Goal: Check status: Check status

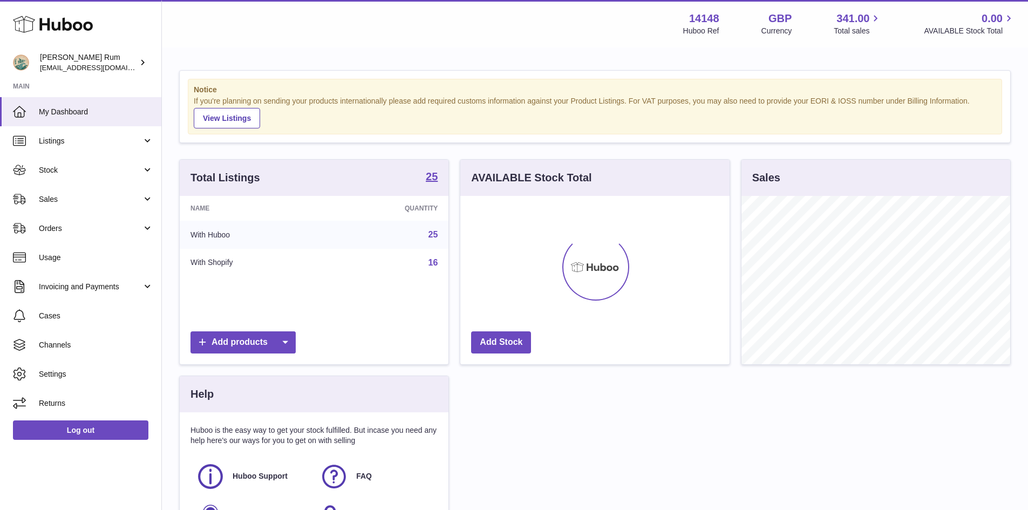
scroll to position [168, 269]
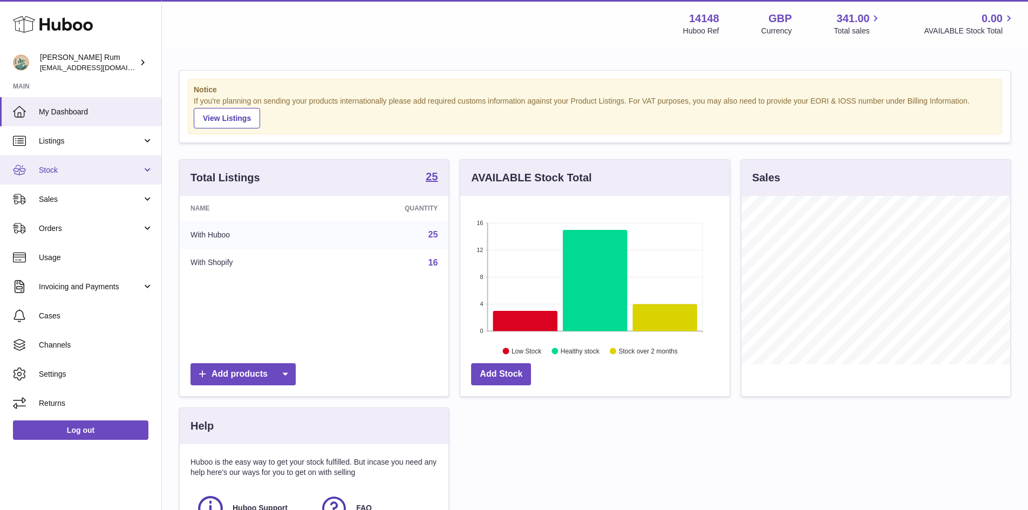
click at [84, 170] on span "Stock" at bounding box center [90, 170] width 103 height 10
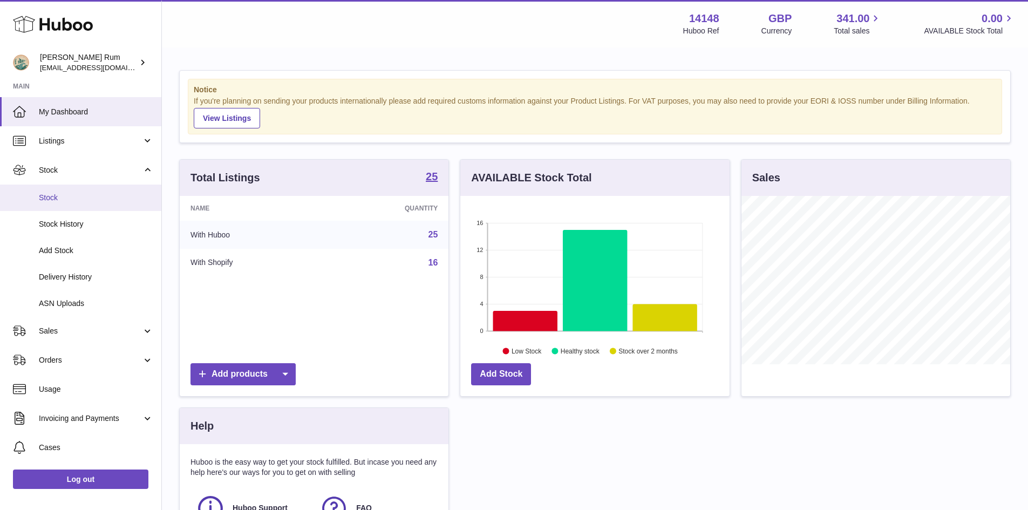
click at [71, 203] on link "Stock" at bounding box center [80, 198] width 161 height 26
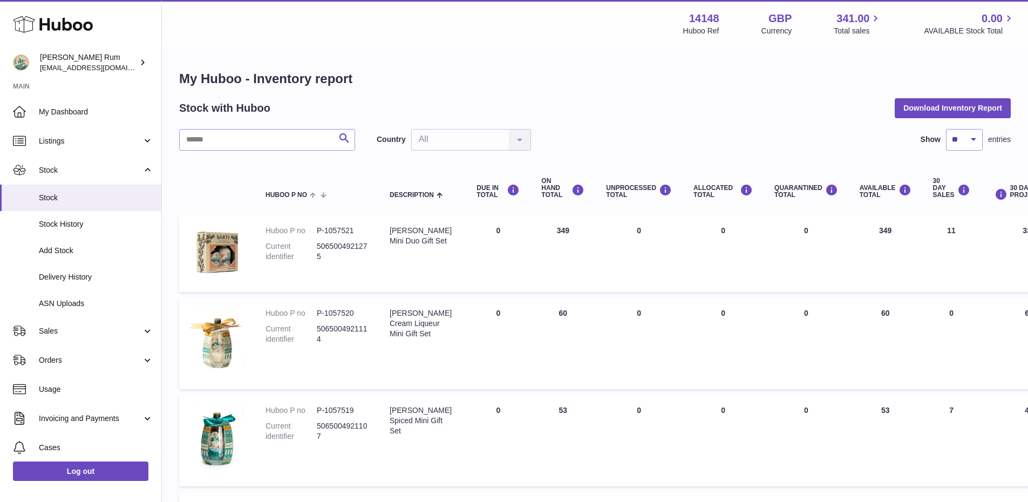
click at [653, 112] on div "Stock with Huboo Download Inventory Report" at bounding box center [595, 107] width 832 height 19
click at [85, 325] on link "Sales" at bounding box center [80, 330] width 161 height 29
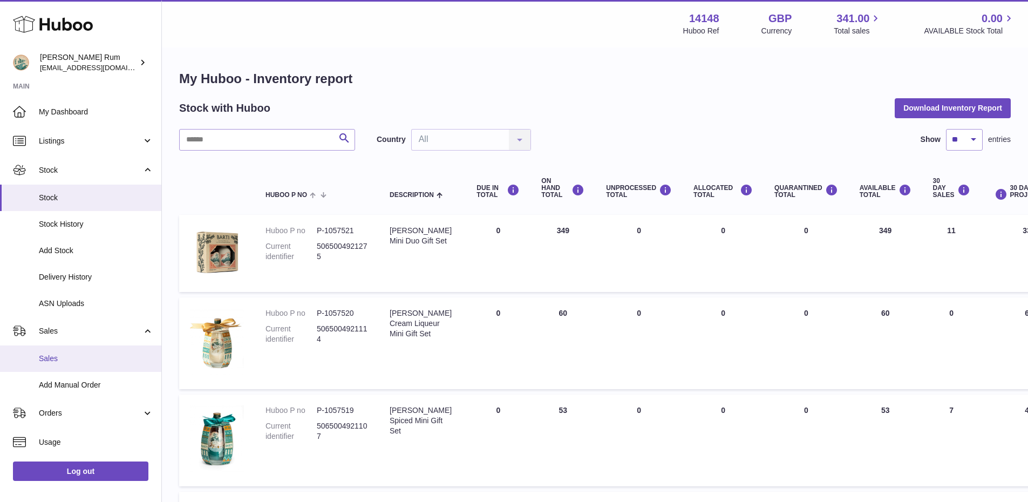
click at [68, 358] on span "Sales" at bounding box center [96, 359] width 114 height 10
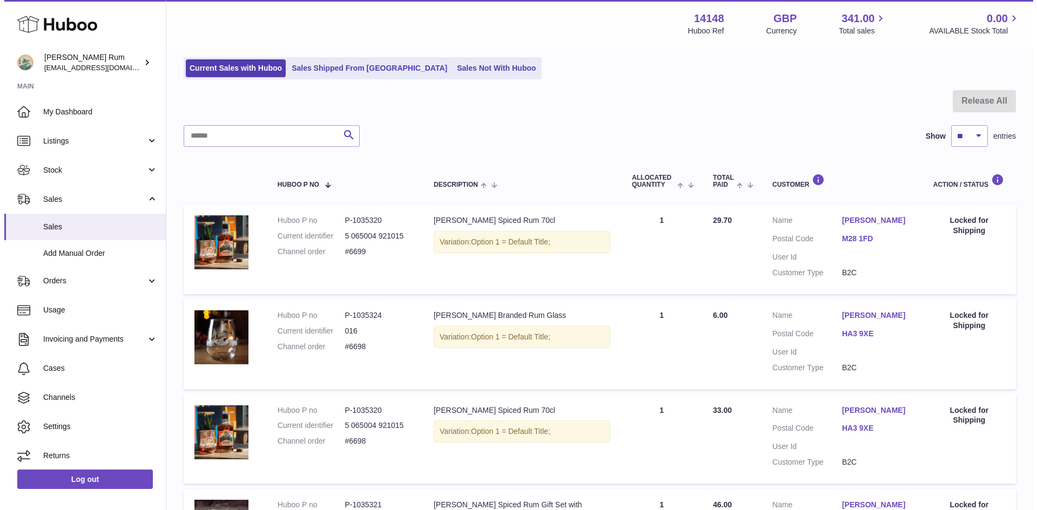
scroll to position [108, 0]
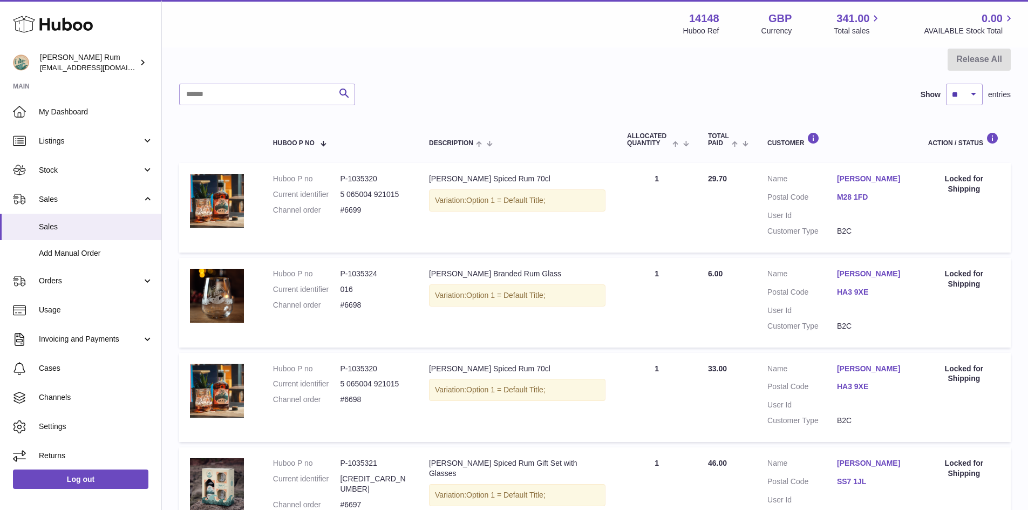
click at [879, 177] on link "[PERSON_NAME]" at bounding box center [872, 179] width 70 height 10
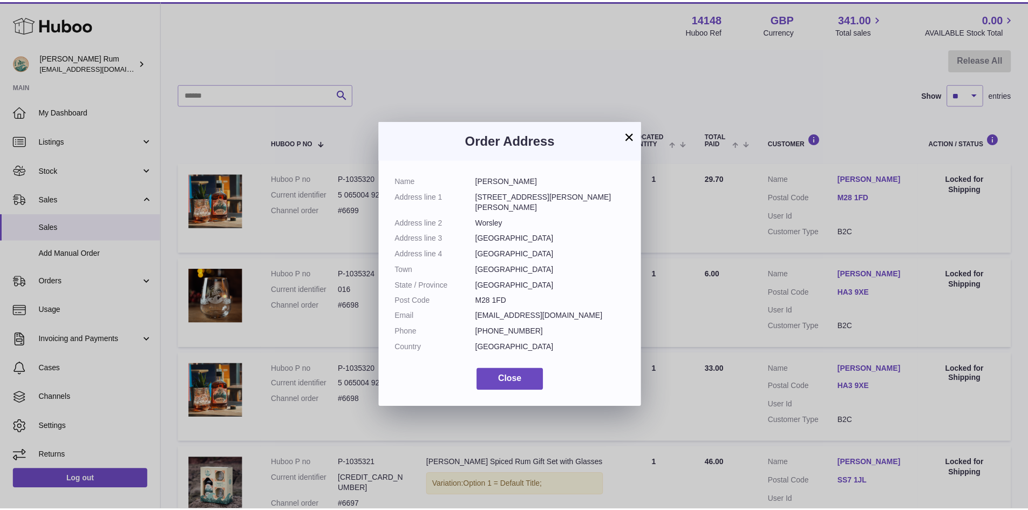
scroll to position [16, 0]
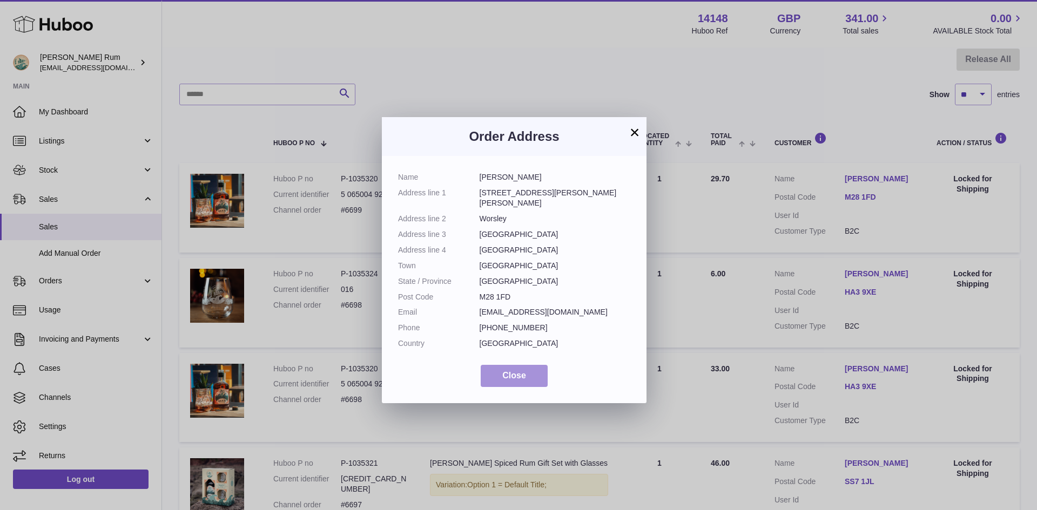
click at [526, 365] on button "Close" at bounding box center [513, 376] width 67 height 22
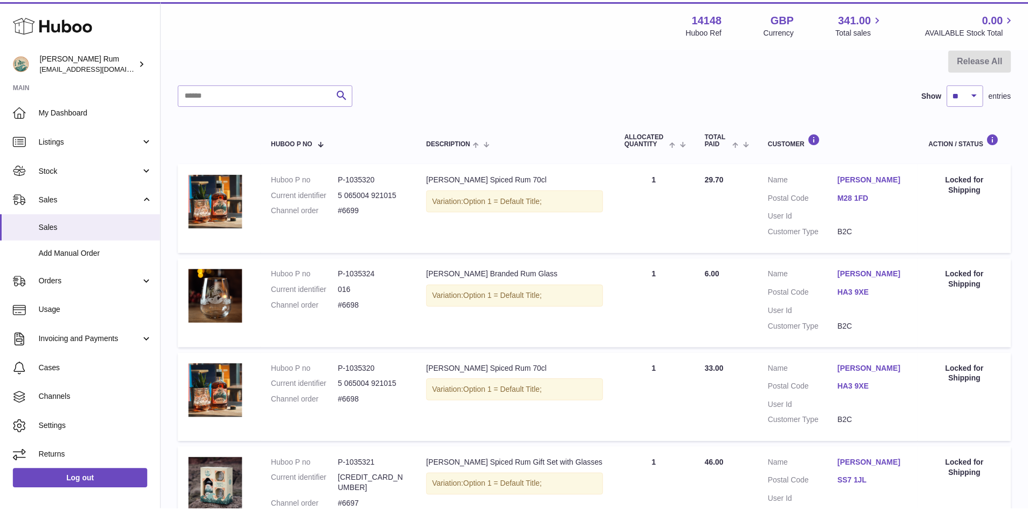
scroll to position [0, 0]
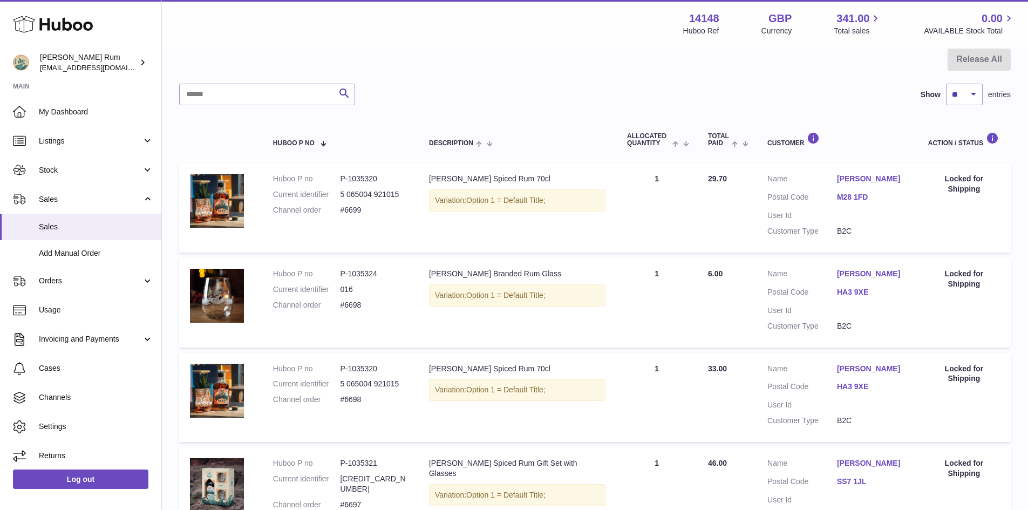
click at [527, 82] on div at bounding box center [595, 66] width 832 height 35
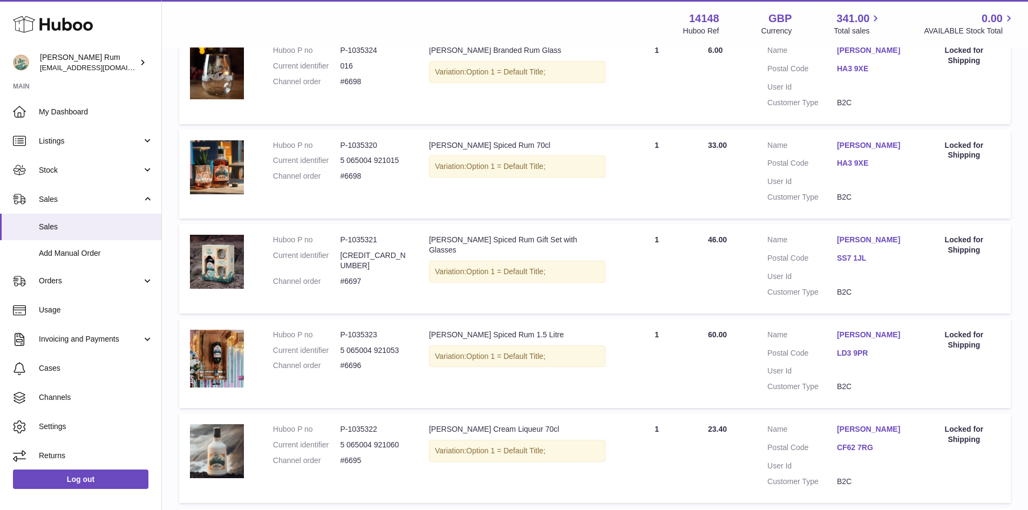
scroll to position [270, 0]
